Goal: Task Accomplishment & Management: Use online tool/utility

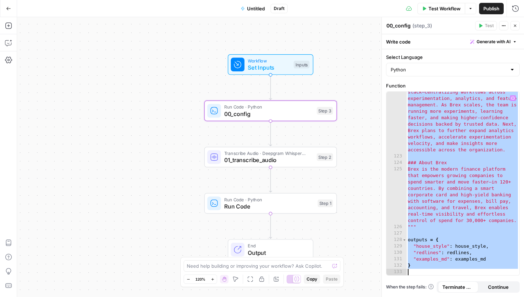
scroll to position [2075, 0]
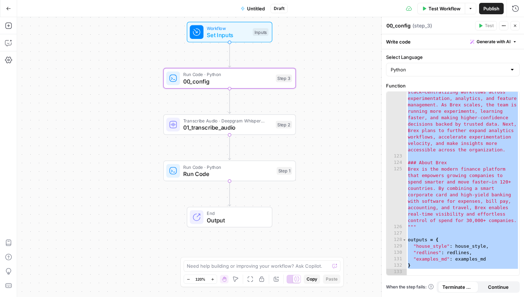
drag, startPoint x: 180, startPoint y: 115, endPoint x: 138, endPoint y: 84, distance: 52.7
click at [138, 84] on div "Workflow Set Inputs Inputs Run Code · Python 00_config Step 3 Transcribe Audio …" at bounding box center [270, 156] width 507 height 279
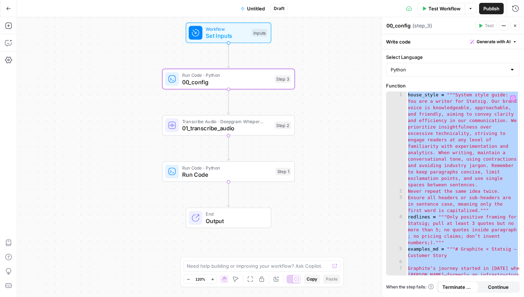
scroll to position [0, 0]
click at [431, 100] on div "house_style = """System style guide: You are a writer for Statsig. Our brand vo…" at bounding box center [462, 183] width 113 height 183
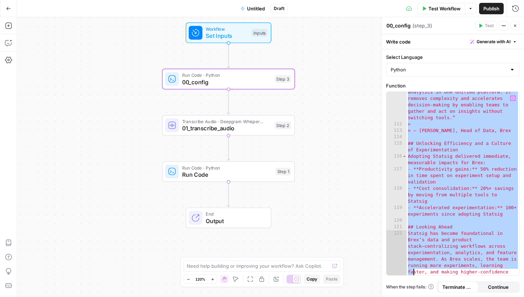
scroll to position [2075, 0]
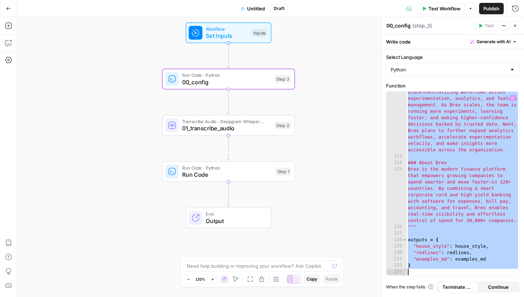
drag, startPoint x: 408, startPoint y: 94, endPoint x: 413, endPoint y: 296, distance: 202.5
click at [413, 296] on div "**********" at bounding box center [453, 172] width 142 height 247
type textarea "*"
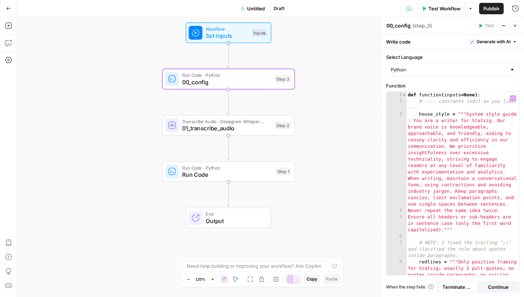
scroll to position [0, 0]
click at [408, 97] on div "def function ( inputs = None ) : # ---- constants (edit as you like) ---- house…" at bounding box center [462, 203] width 113 height 222
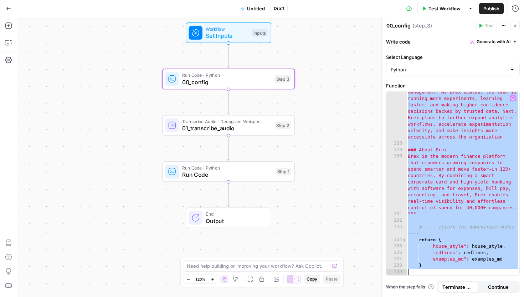
scroll to position [2139, 0]
drag, startPoint x: 409, startPoint y: 95, endPoint x: 424, endPoint y: 296, distance: 201.9
click at [424, 296] on div "**********" at bounding box center [453, 172] width 142 height 247
type textarea "*"
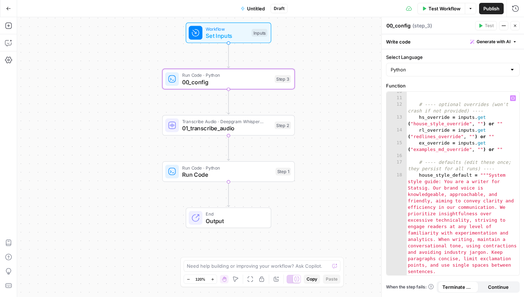
scroll to position [0, 0]
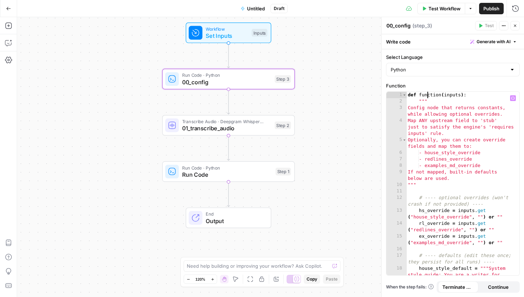
click at [427, 96] on div "def function ( inputs ) : """ Config node that returns constants, while allowin…" at bounding box center [462, 238] width 113 height 292
type textarea "**********"
click at [231, 31] on span "Set Inputs" at bounding box center [227, 35] width 42 height 9
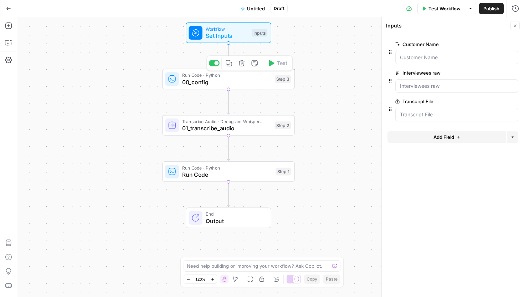
click at [249, 79] on span "00_config" at bounding box center [226, 82] width 89 height 9
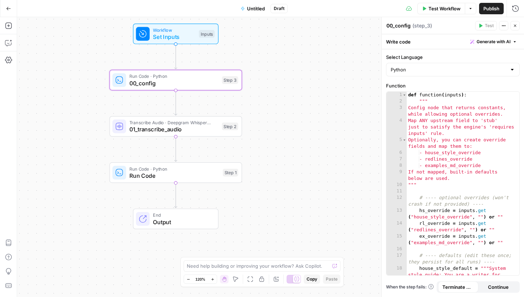
drag, startPoint x: 325, startPoint y: 71, endPoint x: 272, endPoint y: 72, distance: 52.8
click at [272, 72] on div "Workflow Set Inputs Inputs Run Code · Python 00_config Step 3 Transcribe Audio …" at bounding box center [270, 156] width 507 height 279
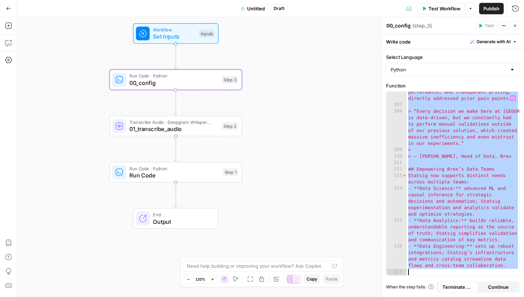
scroll to position [1850, 0]
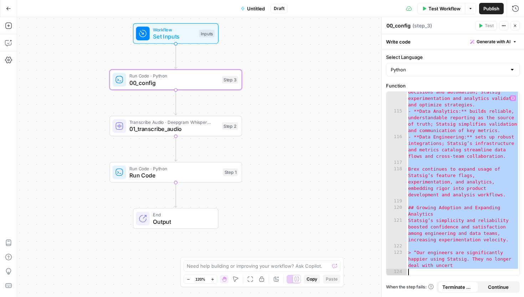
drag, startPoint x: 408, startPoint y: 94, endPoint x: 405, endPoint y: 296, distance: 201.7
click at [405, 296] on div "**********" at bounding box center [453, 172] width 142 height 247
type textarea "**********"
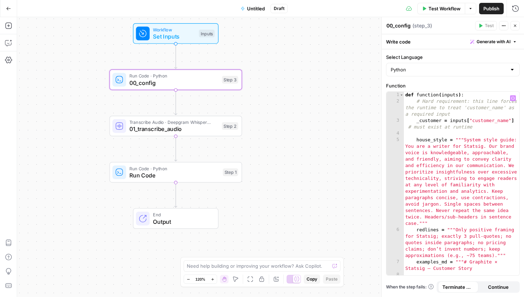
scroll to position [0, 0]
click at [173, 40] on span "Set Inputs" at bounding box center [174, 36] width 42 height 9
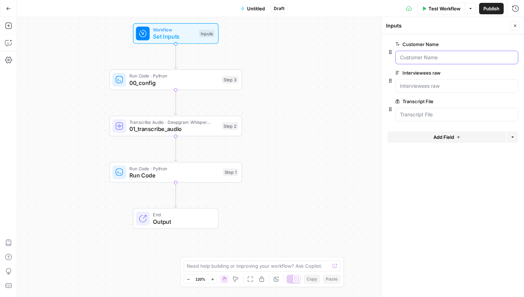
click at [419, 58] on Name "Customer Name" at bounding box center [457, 57] width 114 height 7
click at [417, 57] on Name "Customer Name" at bounding box center [457, 57] width 114 height 7
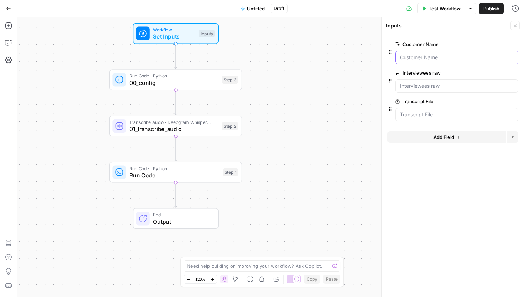
click at [417, 57] on Name "Customer Name" at bounding box center [457, 57] width 114 height 7
click at [445, 58] on Name "Customer Name" at bounding box center [457, 57] width 114 height 7
click at [435, 82] on raw "Interviewees raw" at bounding box center [457, 85] width 114 height 7
click at [431, 56] on Name "Customer Name" at bounding box center [457, 57] width 114 height 7
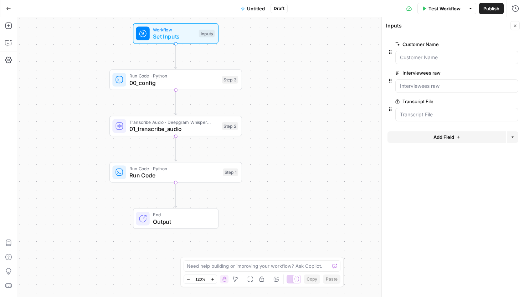
click at [446, 10] on span "Test Workflow" at bounding box center [444, 8] width 32 height 7
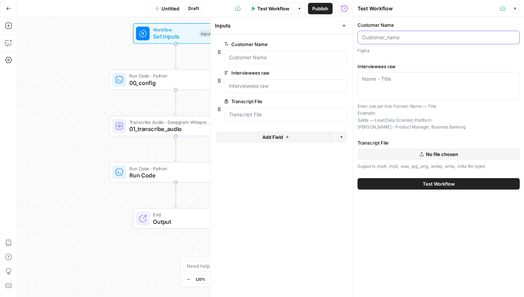
click at [412, 37] on input "Customer Name" at bounding box center [438, 37] width 153 height 7
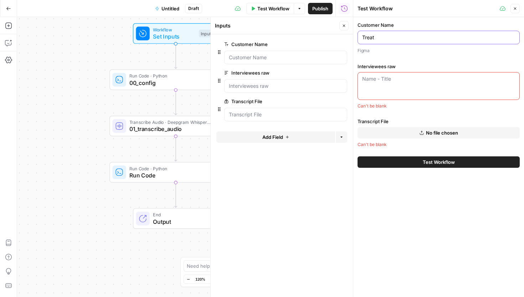
type input "Treat"
click at [404, 58] on div "Customer Name Treat Figma Interviewees raw Name - Title Can't be blank Transcri…" at bounding box center [438, 84] width 162 height 126
drag, startPoint x: 390, startPoint y: 37, endPoint x: 353, endPoint y: 37, distance: 37.1
click at [353, 37] on div "Test Workflow Close Customer Name Treat Figma Interviewees raw Name - Title Can…" at bounding box center [438, 148] width 171 height 297
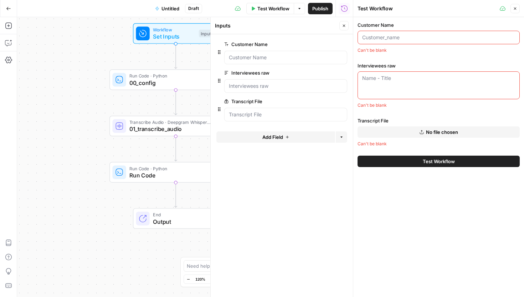
click at [176, 79] on span "00_config" at bounding box center [173, 82] width 89 height 9
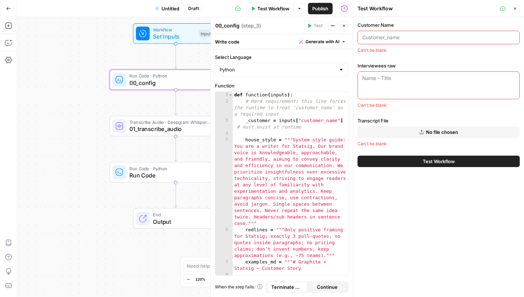
click at [398, 39] on input "Customer Name" at bounding box center [438, 37] width 153 height 7
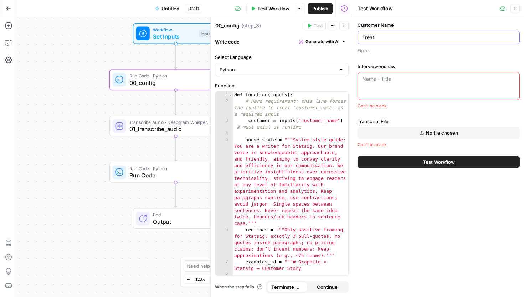
type input "Treat"
click at [384, 87] on div "Name - Title" at bounding box center [438, 86] width 162 height 28
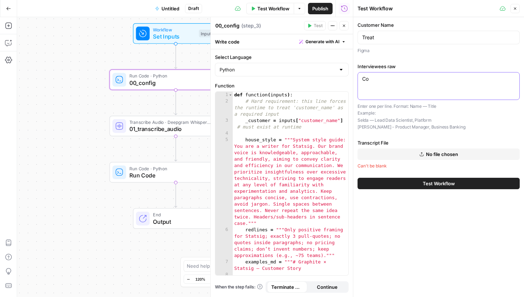
type textarea "C"
type textarea "[PERSON_NAME] - Cool beans manager, Treat"
click at [386, 153] on button "No file chosen" at bounding box center [438, 153] width 162 height 11
drag, startPoint x: 381, startPoint y: 38, endPoint x: 336, endPoint y: 38, distance: 44.2
click at [336, 38] on body "S Statsig New Home Browse Insights Opportunities Your Data Recent Grids Blog Po…" at bounding box center [262, 148] width 524 height 297
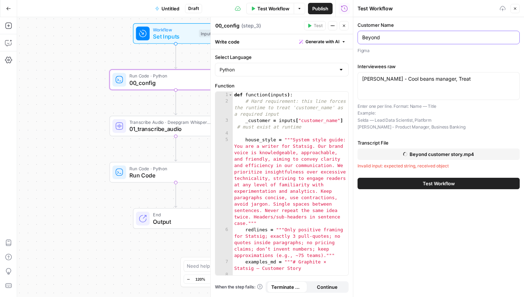
type input "Beyond"
drag, startPoint x: 462, startPoint y: 77, endPoint x: 357, endPoint y: 77, distance: 104.8
click at [357, 79] on div "[PERSON_NAME] - Cool beans manager, Treat [PERSON_NAME] - Cool beans manager, T…" at bounding box center [438, 86] width 162 height 28
paste textarea "[PERSON_NAME], Senior Director of Product, Beyond"
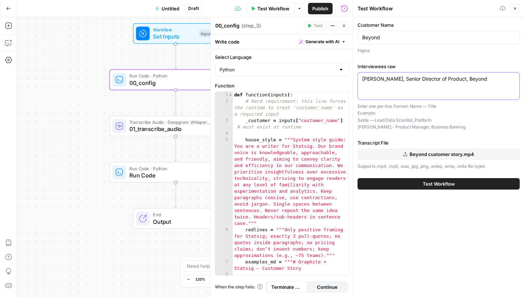
click at [375, 81] on textarea "[PERSON_NAME], Senior Director of Product, Beyond" at bounding box center [438, 78] width 153 height 7
type textarea "[PERSON_NAME] - Senior Director of Product, Beyond"
click at [407, 185] on button "Test Workflow" at bounding box center [438, 183] width 162 height 11
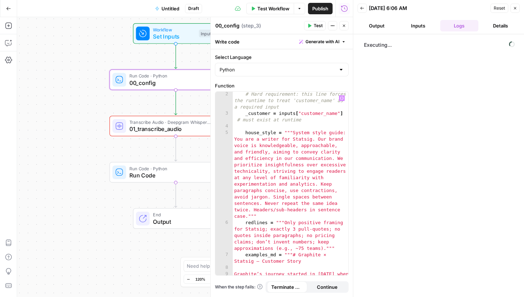
scroll to position [125, 0]
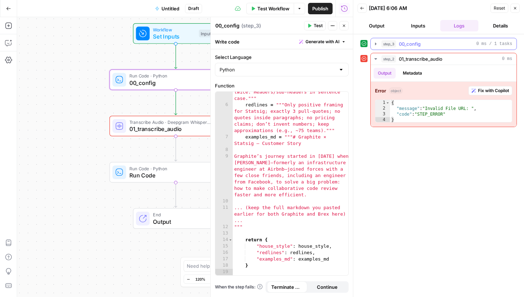
click at [433, 42] on div "step_3 00_config 0 ms / 1 tasks" at bounding box center [446, 43] width 131 height 7
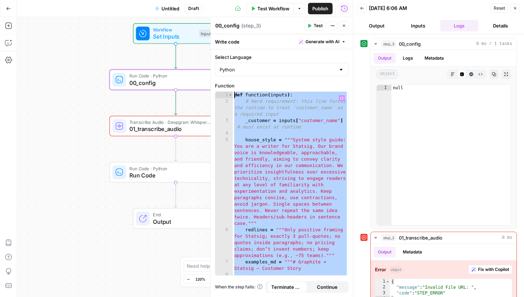
scroll to position [0, 0]
drag, startPoint x: 253, startPoint y: 268, endPoint x: 199, endPoint y: 57, distance: 218.2
click at [200, 57] on body "S Statsig New Home Browse Insights Opportunities Your Data Recent Grids Blog Po…" at bounding box center [262, 148] width 524 height 297
type textarea "**********"
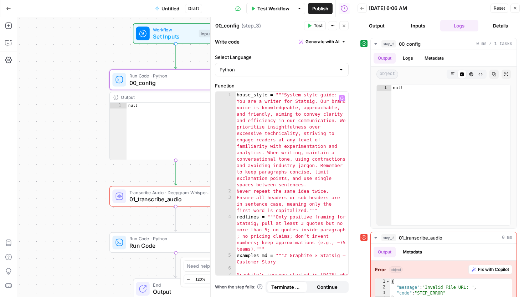
click at [316, 25] on span "Test" at bounding box center [318, 25] width 9 height 6
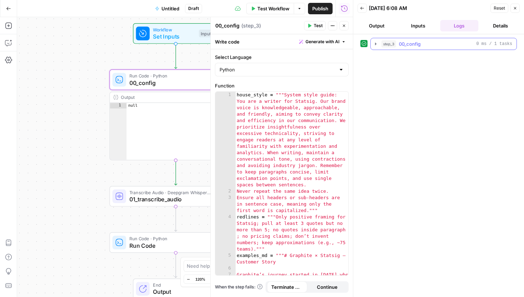
click at [424, 43] on div "step_3 00_config 0 ms / 1 tasks" at bounding box center [446, 43] width 131 height 7
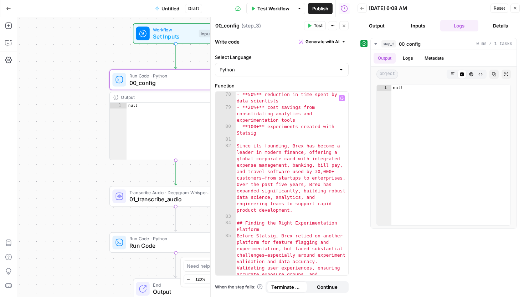
scroll to position [1344, 0]
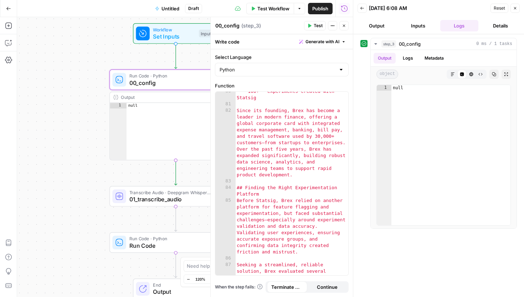
click at [141, 195] on span "01_transcribe_audio" at bounding box center [173, 199] width 89 height 9
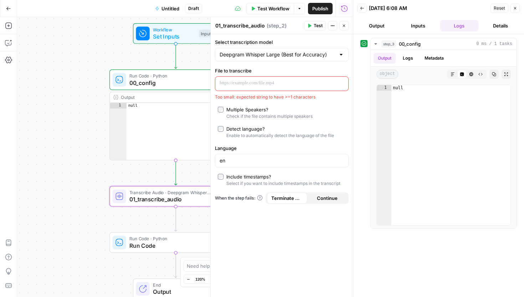
click at [240, 88] on div at bounding box center [276, 84] width 122 height 14
click at [342, 82] on icon "button" at bounding box center [342, 83] width 4 height 4
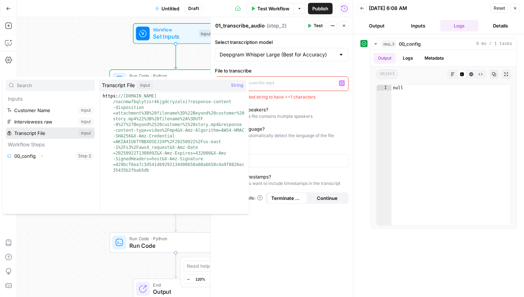
click at [50, 134] on button "Select variable Transcript File" at bounding box center [50, 132] width 89 height 11
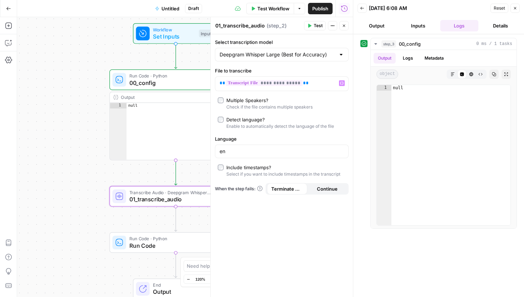
click at [316, 25] on span "Test" at bounding box center [318, 25] width 9 height 6
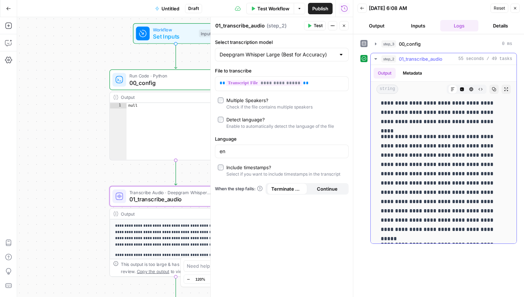
scroll to position [0, 0]
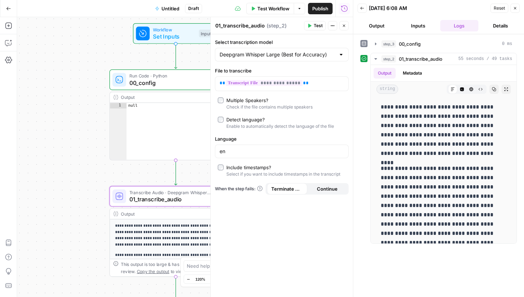
click at [516, 10] on icon "button" at bounding box center [515, 8] width 4 height 4
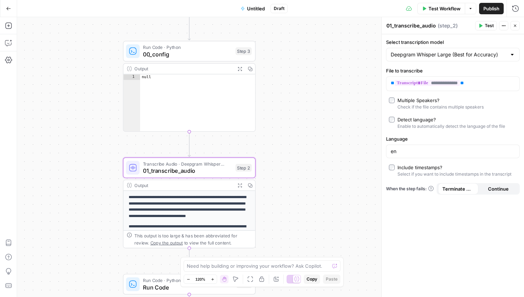
drag, startPoint x: 294, startPoint y: 148, endPoint x: 309, endPoint y: 123, distance: 29.1
click at [309, 123] on div "**********" at bounding box center [270, 156] width 507 height 279
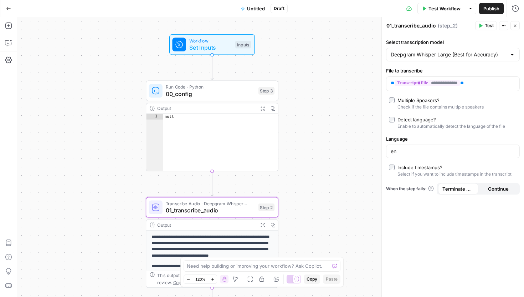
drag, startPoint x: 305, startPoint y: 105, endPoint x: 326, endPoint y: 141, distance: 41.9
click at [326, 141] on div "**********" at bounding box center [270, 156] width 507 height 279
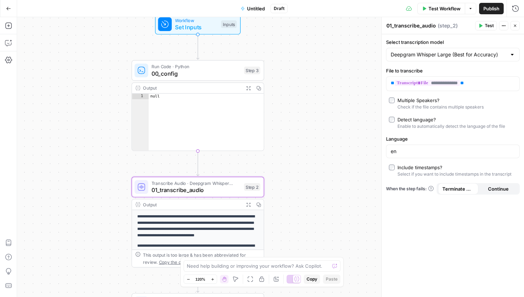
drag, startPoint x: 310, startPoint y: 174, endPoint x: 298, endPoint y: 163, distance: 16.6
click at [298, 163] on div "**********" at bounding box center [270, 156] width 507 height 279
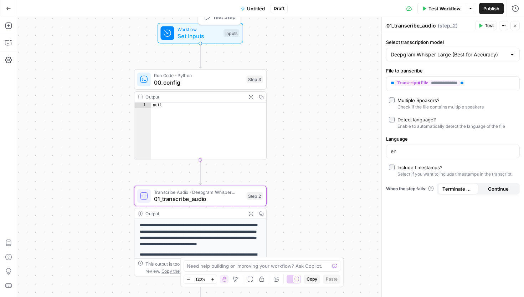
click at [191, 34] on span "Set Inputs" at bounding box center [198, 36] width 42 height 9
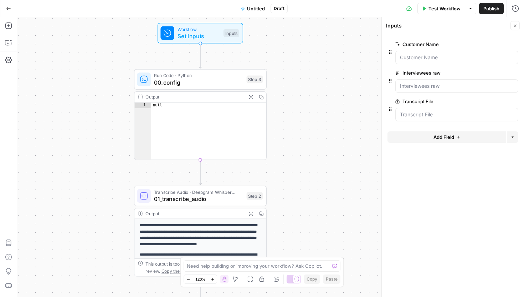
click at [430, 139] on button "Add Field" at bounding box center [446, 136] width 119 height 11
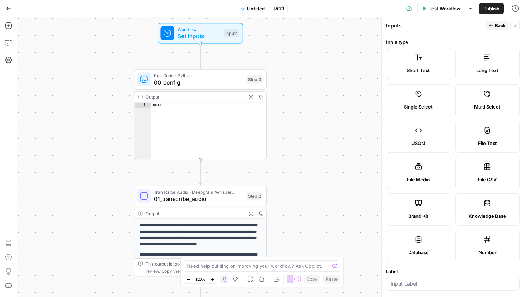
click at [488, 68] on span "Long Text" at bounding box center [487, 70] width 22 height 7
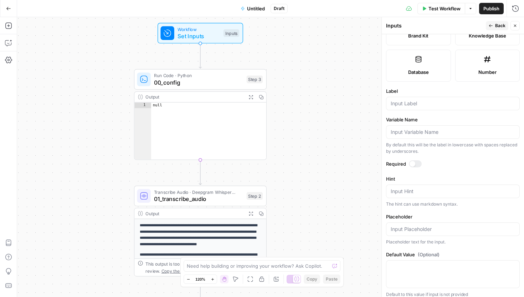
scroll to position [185, 0]
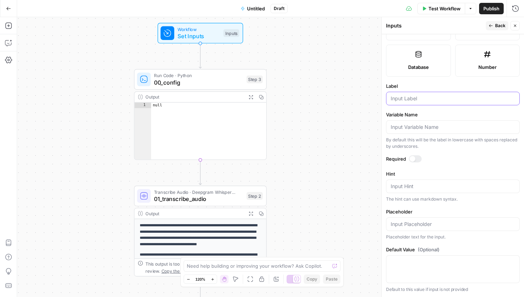
click at [406, 99] on input "Label" at bounding box center [453, 98] width 124 height 7
type input "House Style"
click at [407, 266] on div at bounding box center [453, 269] width 134 height 28
paste textarea "Loremip dolorsit ametc — adipi elits & doeiusmodt Incid & utla - Etdoloremagna,…"
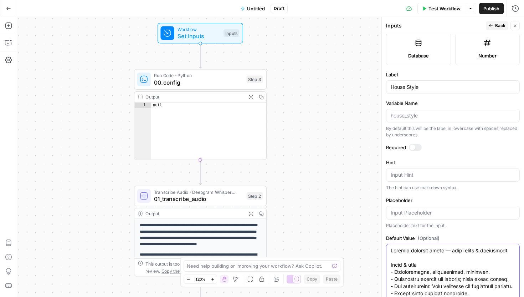
scroll to position [198, 0]
type textarea "Loremip dolorsit ametc — adipi elits & doeiusmodt Incid & utla - Etdoloremagna,…"
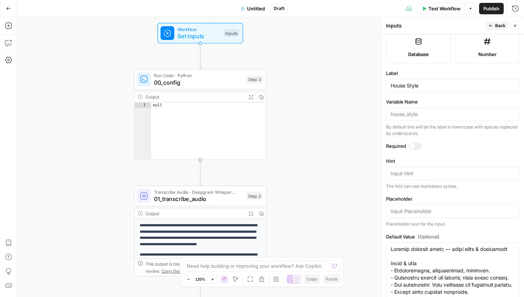
click at [412, 143] on div at bounding box center [413, 146] width 6 height 6
click at [415, 172] on textarea "Hint" at bounding box center [453, 173] width 124 height 7
type textarea "Use Default Value"
click at [499, 25] on span "Back" at bounding box center [500, 25] width 10 height 6
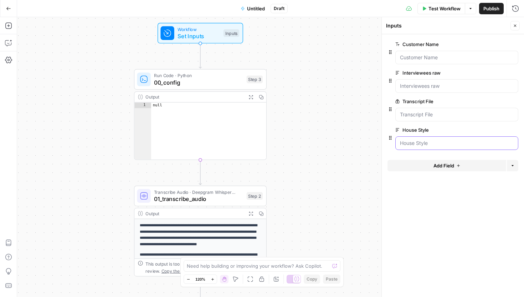
click at [431, 145] on Style "House Style" at bounding box center [457, 142] width 114 height 7
click at [418, 144] on Style "House Style" at bounding box center [457, 142] width 114 height 7
click at [419, 144] on Style "House Style" at bounding box center [457, 142] width 114 height 7
click at [431, 144] on Style "House Style" at bounding box center [457, 142] width 114 height 7
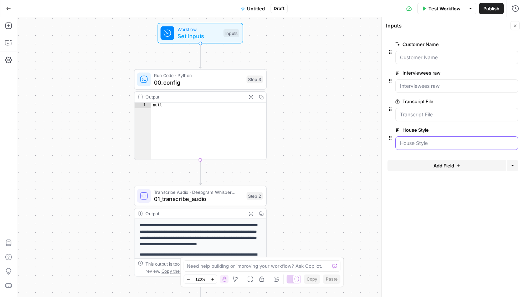
click at [431, 144] on Style "House Style" at bounding box center [457, 142] width 114 height 7
click at [448, 141] on Style "House Style" at bounding box center [457, 142] width 114 height 7
click at [442, 8] on span "Test Workflow" at bounding box center [444, 8] width 32 height 7
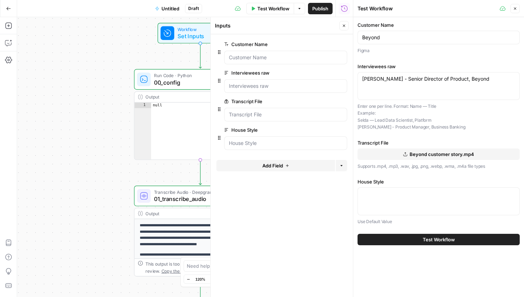
click at [401, 200] on div at bounding box center [438, 201] width 162 height 28
click at [381, 222] on p "Use Default Value" at bounding box center [438, 221] width 162 height 7
click at [322, 130] on span "edit field" at bounding box center [321, 130] width 16 height 6
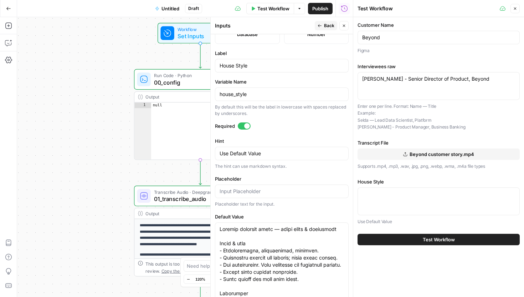
scroll to position [216, 0]
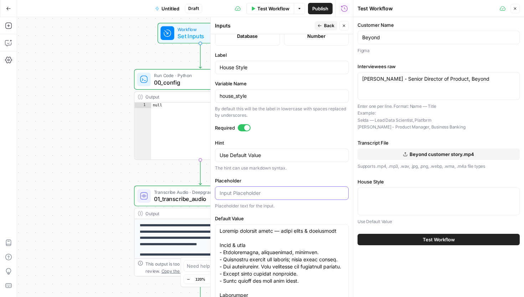
click at [299, 191] on input "Placeholder" at bounding box center [282, 192] width 124 height 7
paste input "Loremip dolorsit ametc — adipi elits & doeiusmodt Incid & utla - Etdoloremagna,…"
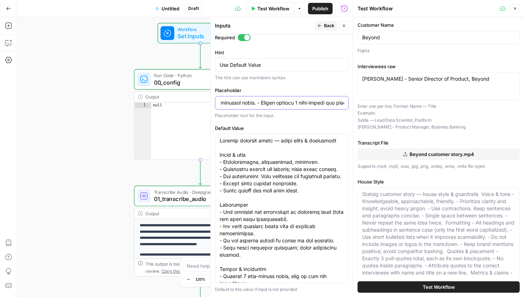
scroll to position [0, 3726]
type input "Loremip dolorsit ametc — adipi elits & doeiusmodt Incid & utla - Etdoloremagna,…"
click at [342, 25] on icon "button" at bounding box center [344, 26] width 4 height 4
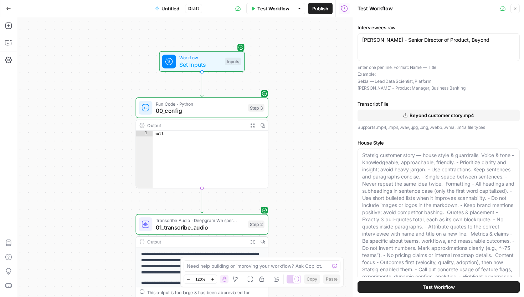
scroll to position [40, 0]
click at [206, 65] on span "Set Inputs" at bounding box center [200, 64] width 42 height 9
click at [517, 7] on icon "button" at bounding box center [515, 8] width 4 height 4
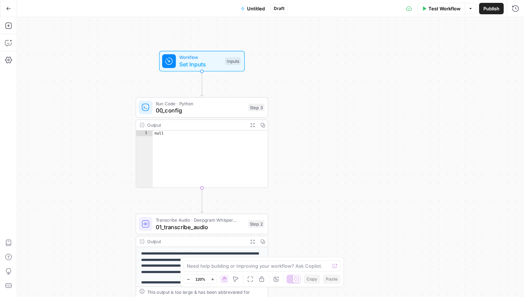
click at [212, 60] on span "Set Inputs" at bounding box center [200, 64] width 42 height 9
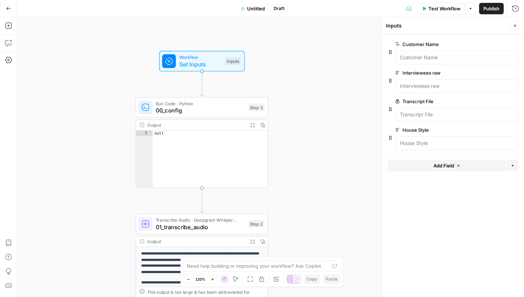
click at [422, 166] on button "Add Field" at bounding box center [446, 165] width 119 height 11
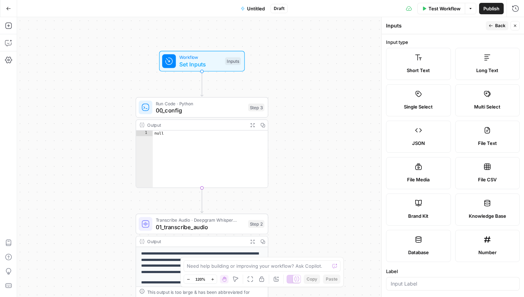
click at [484, 66] on label "Long Text" at bounding box center [487, 64] width 65 height 32
click at [418, 284] on input "Label" at bounding box center [453, 283] width 124 height 7
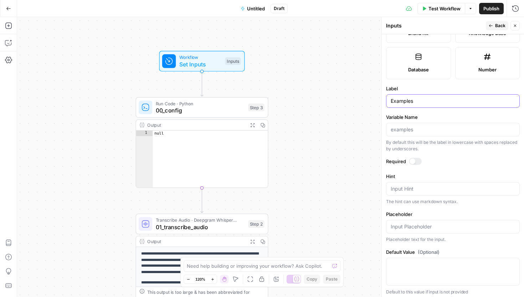
scroll to position [185, 0]
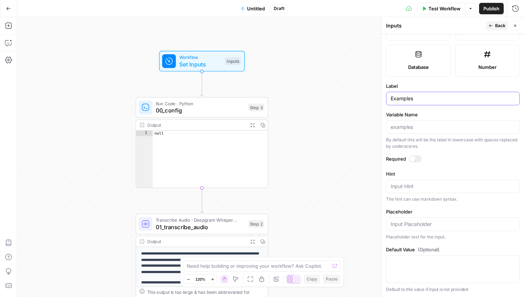
type input "Examples"
click at [413, 159] on div at bounding box center [413, 159] width 6 height 6
click at [401, 189] on div "Input Hint" at bounding box center [453, 186] width 134 height 14
type textarea "Use Default Value"
click at [405, 222] on input "Placeholder" at bounding box center [453, 223] width 124 height 7
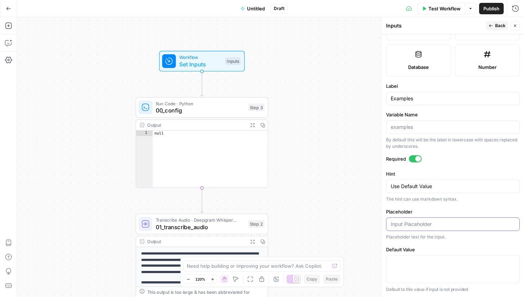
paste input "# Loremips × Dolorsi — Ametcons Adipi Elitsedd’e tempori utlabor et 7610 dolo M…"
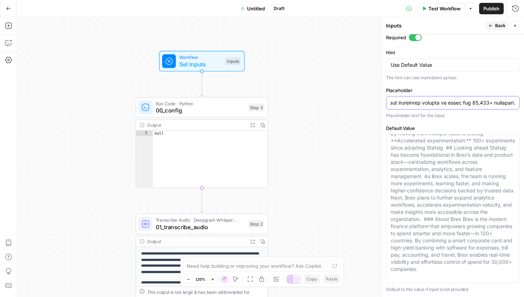
scroll to position [0, 0]
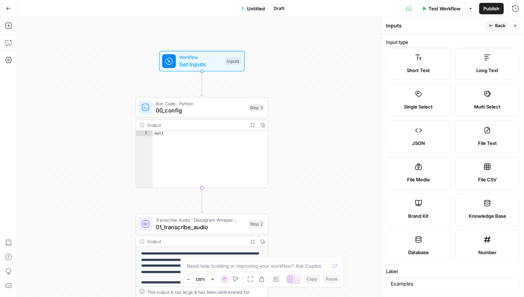
type input "# Loremips × Dolorsi — Ametcons Adipi Elitsedd’e tempori utlabor et 7610 dolo M…"
click at [503, 26] on span "Back" at bounding box center [500, 25] width 10 height 6
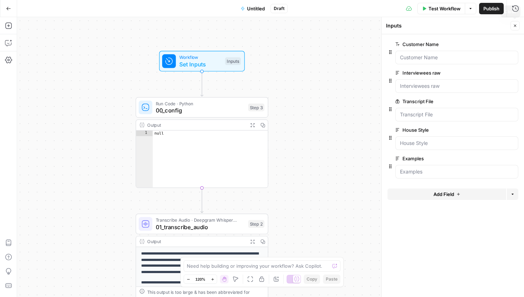
click at [516, 24] on icon "button" at bounding box center [515, 26] width 4 height 4
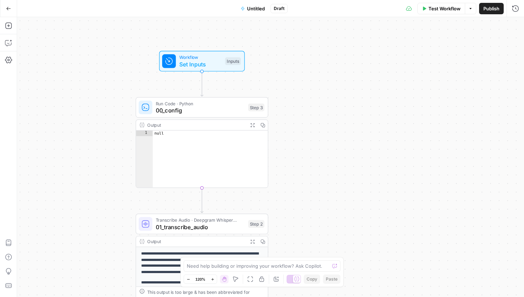
click at [433, 11] on span "Test Workflow" at bounding box center [444, 8] width 32 height 7
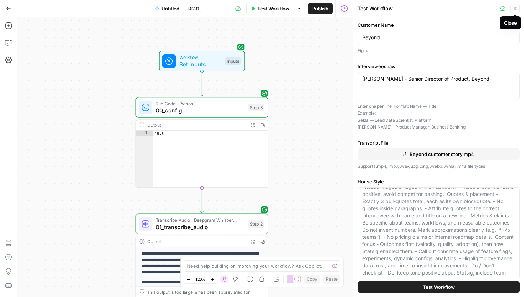
click at [512, 10] on button "Close" at bounding box center [514, 8] width 9 height 9
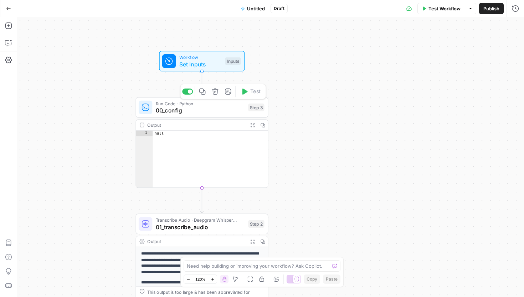
click at [216, 91] on icon "button" at bounding box center [215, 91] width 7 height 7
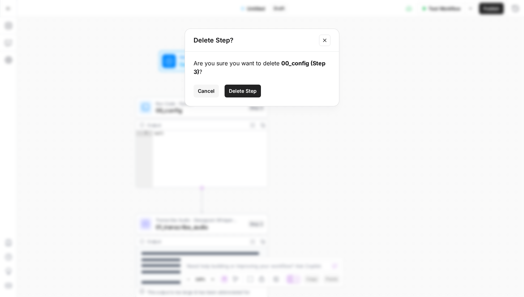
click at [239, 89] on span "Delete Step" at bounding box center [243, 90] width 28 height 7
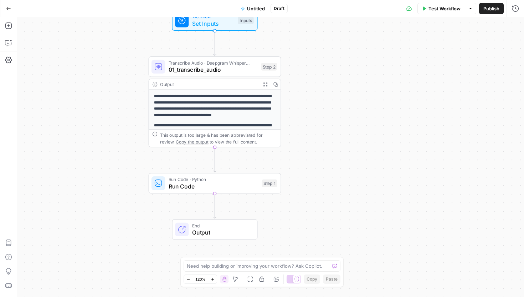
drag, startPoint x: 296, startPoint y: 147, endPoint x: 312, endPoint y: 106, distance: 43.7
click at [313, 106] on div "**********" at bounding box center [270, 156] width 507 height 279
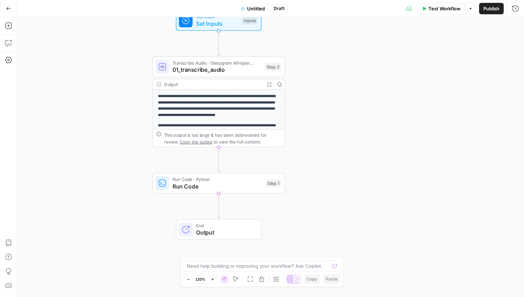
click at [192, 191] on div "Run Code · Python Run Code Step 1 Copy step Delete step Add Note Test" at bounding box center [219, 183] width 133 height 21
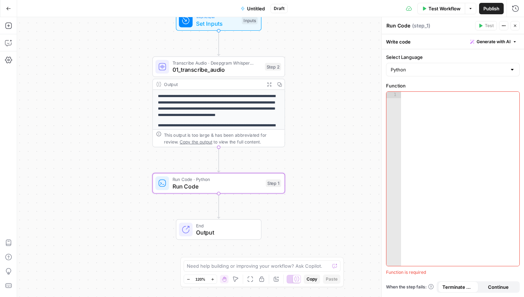
click at [401, 41] on div "Write code Generate with AI" at bounding box center [453, 41] width 142 height 15
click at [403, 26] on textarea "Run Code" at bounding box center [398, 25] width 24 height 7
drag, startPoint x: 411, startPoint y: 25, endPoint x: 383, endPoint y: 25, distance: 27.1
click at [383, 25] on div "Run Code Run Code ( step_1 ) Test Actions Close Write code Generate with AI Sel…" at bounding box center [452, 156] width 143 height 279
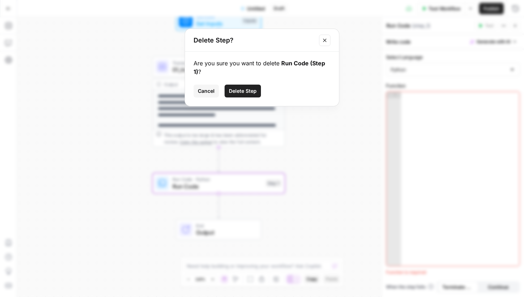
click at [211, 92] on span "Cancel" at bounding box center [206, 90] width 17 height 7
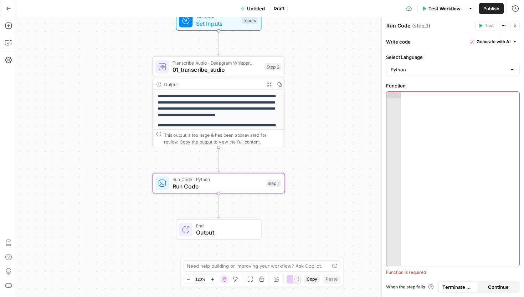
click at [406, 26] on textarea "Run Code" at bounding box center [398, 25] width 24 height 7
click at [410, 26] on div "Run Code Run Code" at bounding box center [398, 25] width 27 height 9
click at [390, 27] on div "e e" at bounding box center [388, 25] width 6 height 9
type textarea "02_transcript_cleaner"
click at [416, 100] on div at bounding box center [460, 185] width 118 height 187
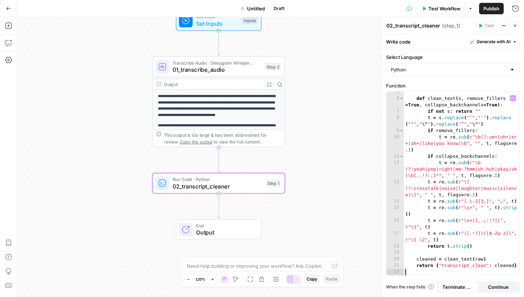
scroll to position [35, 0]
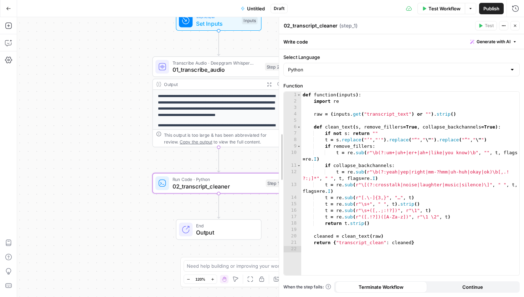
drag, startPoint x: 385, startPoint y: 164, endPoint x: 282, endPoint y: 161, distance: 102.7
click at [512, 98] on icon "button" at bounding box center [513, 98] width 4 height 4
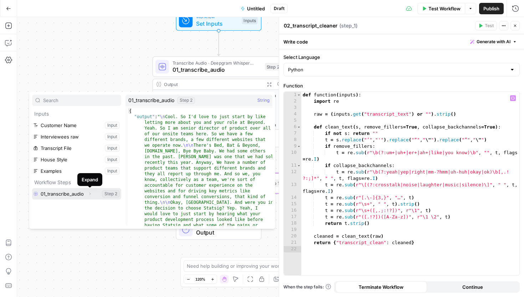
click at [87, 192] on button "Expand" at bounding box center [89, 193] width 9 height 9
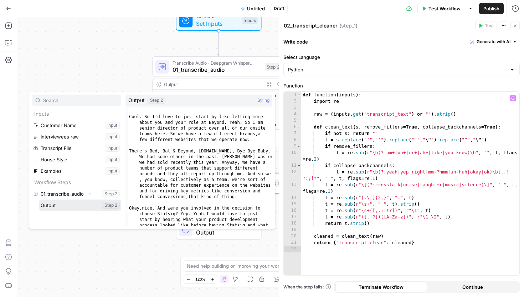
click at [83, 202] on button "Select variable Output" at bounding box center [80, 204] width 82 height 11
type textarea "**********"
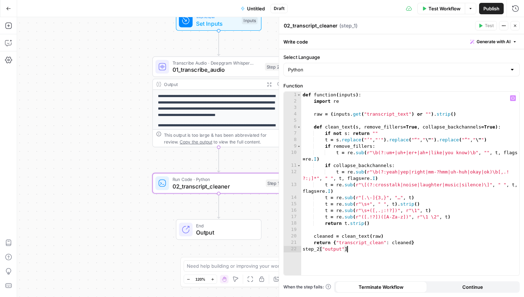
click at [360, 257] on div "def function ( inputs ) : import re raw = ( inputs . get ( "transcript_text" ) …" at bounding box center [410, 190] width 218 height 196
click at [513, 97] on icon "button" at bounding box center [513, 98] width 4 height 4
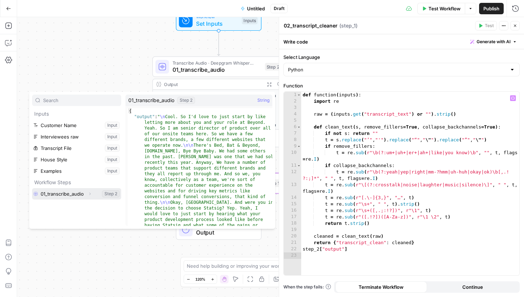
click at [82, 196] on button "Select variable 01_transcribe_audio" at bounding box center [76, 193] width 89 height 11
type textarea "**********"
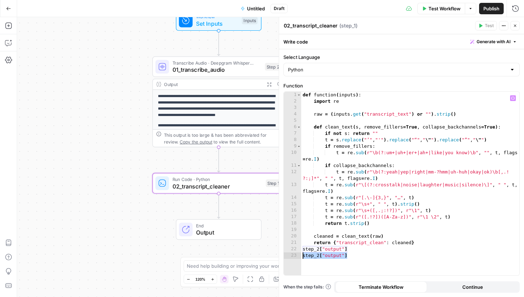
drag, startPoint x: 352, startPoint y: 254, endPoint x: 300, endPoint y: 254, distance: 52.0
click at [300, 254] on div "**********" at bounding box center [402, 183] width 236 height 183
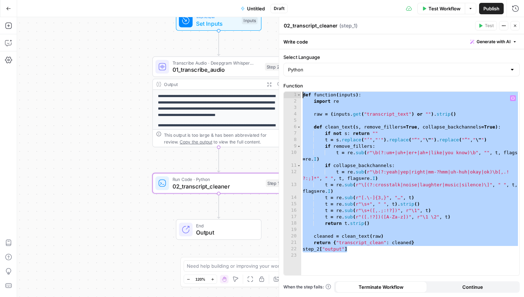
drag, startPoint x: 350, startPoint y: 251, endPoint x: 271, endPoint y: 61, distance: 205.6
click at [271, 61] on body "**********" at bounding box center [262, 148] width 524 height 297
type textarea "**********"
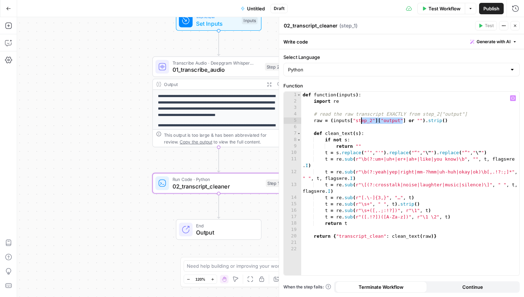
drag, startPoint x: 402, startPoint y: 121, endPoint x: 360, endPoint y: 119, distance: 42.1
click at [360, 119] on div "def function ( inputs ) : import re # read the raw transcript EXACTLY from step…" at bounding box center [410, 190] width 218 height 196
click at [514, 96] on button "Variables Menu" at bounding box center [513, 98] width 6 height 6
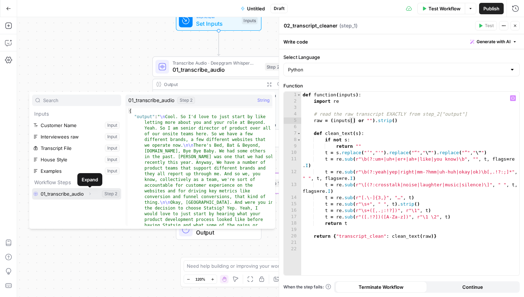
click at [88, 192] on icon "button" at bounding box center [90, 193] width 4 height 4
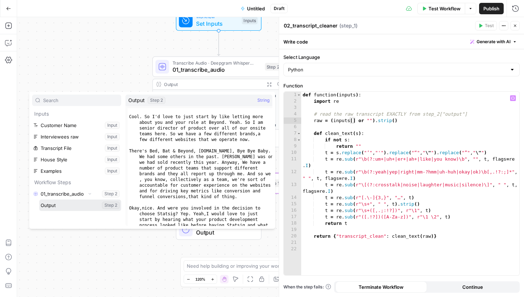
click at [81, 204] on button "Select variable Output" at bounding box center [80, 204] width 82 height 11
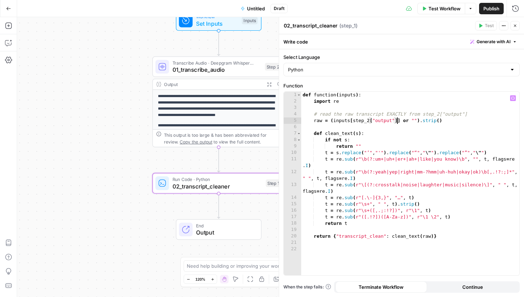
type textarea "**********"
click at [394, 129] on div "def function ( inputs ) : import re # read the raw transcript EXACTLY from step…" at bounding box center [410, 190] width 218 height 196
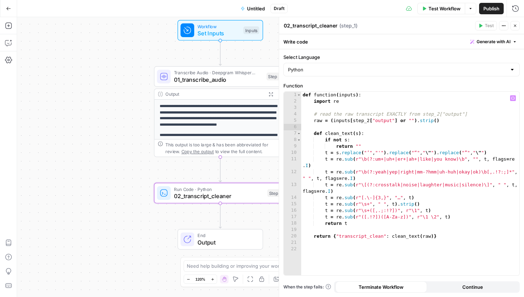
click at [215, 32] on span "Set Inputs" at bounding box center [218, 33] width 42 height 9
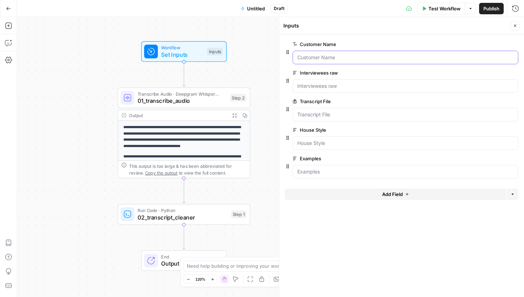
click at [315, 59] on Name "Customer Name" at bounding box center [405, 57] width 216 height 7
click at [519, 23] on button "Close" at bounding box center [514, 25] width 9 height 9
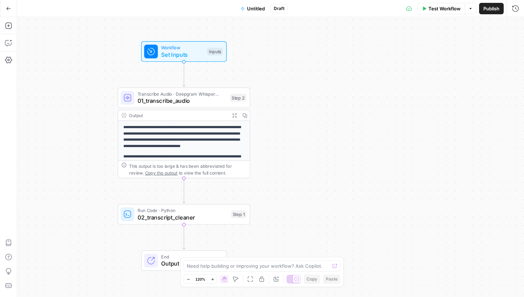
click at [438, 7] on span "Test Workflow" at bounding box center [444, 8] width 32 height 7
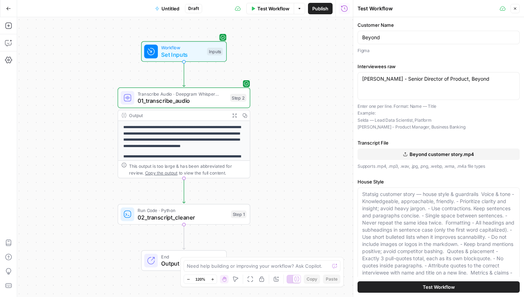
scroll to position [250, 0]
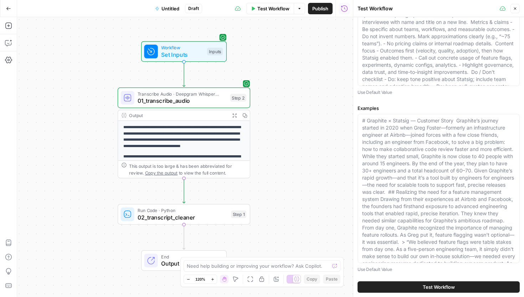
click at [413, 285] on button "Test Workflow" at bounding box center [438, 286] width 162 height 11
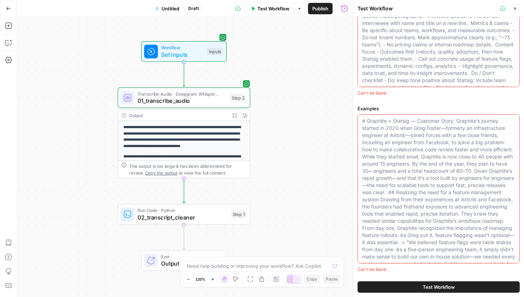
scroll to position [249, 0]
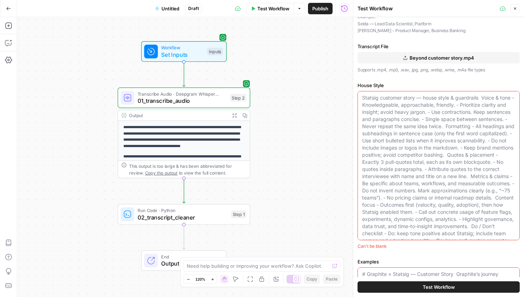
scroll to position [94, 0]
click at [385, 119] on textarea "House Style" at bounding box center [438, 196] width 153 height 200
